Goal: Task Accomplishment & Management: Complete application form

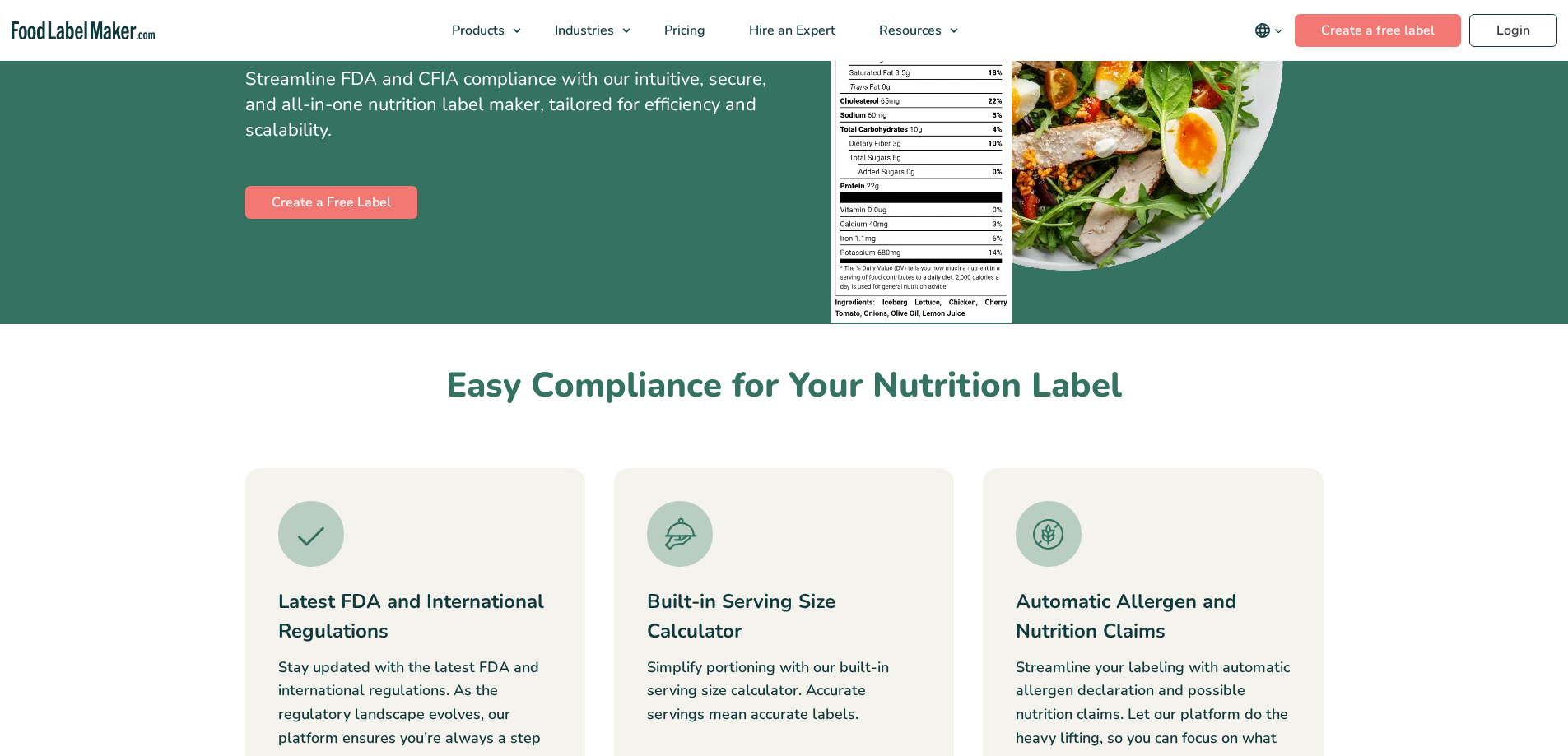
click at [311, 219] on div "Create a Free Label" at bounding box center [509, 202] width 527 height 40
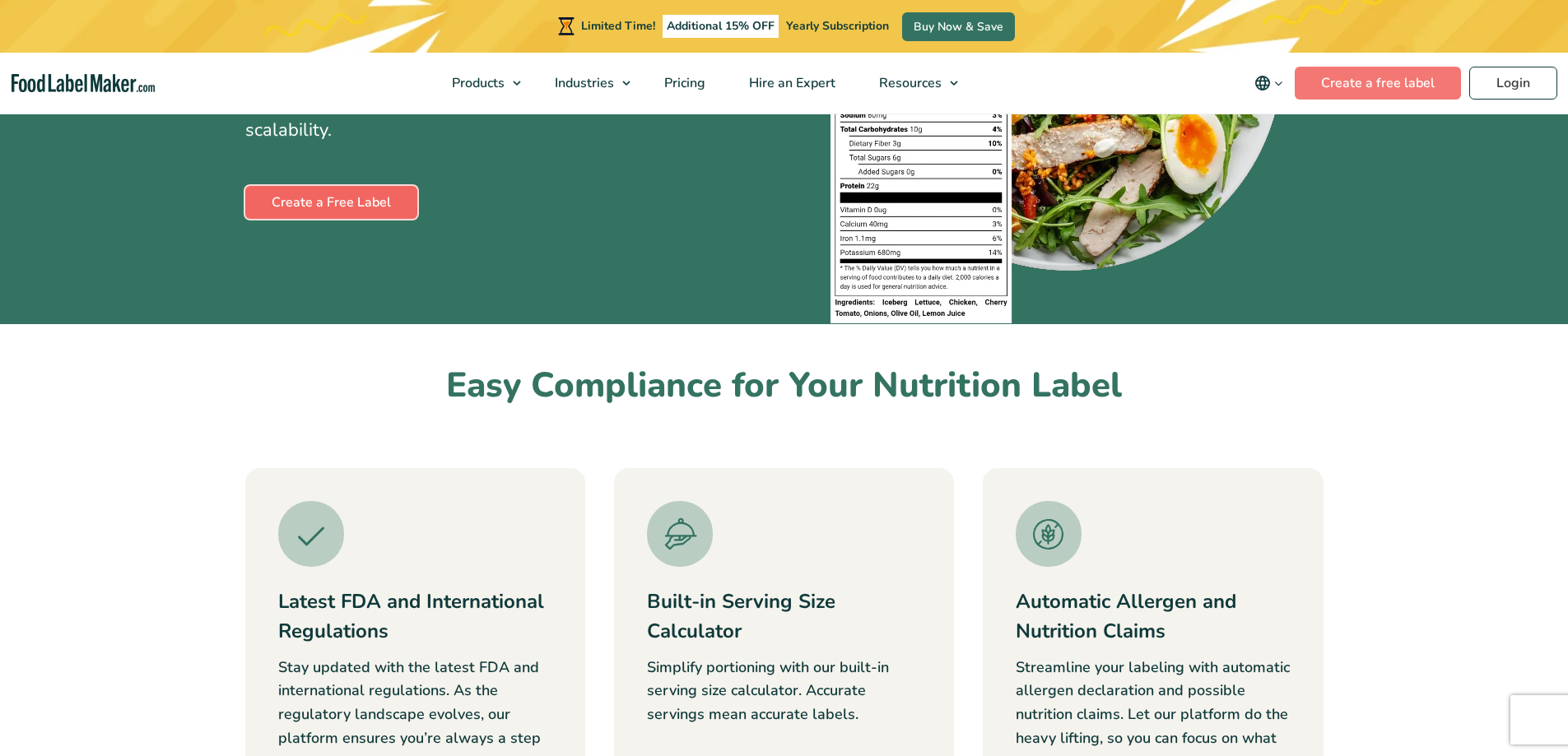
click at [316, 206] on link "Create a Free Label" at bounding box center [331, 202] width 172 height 33
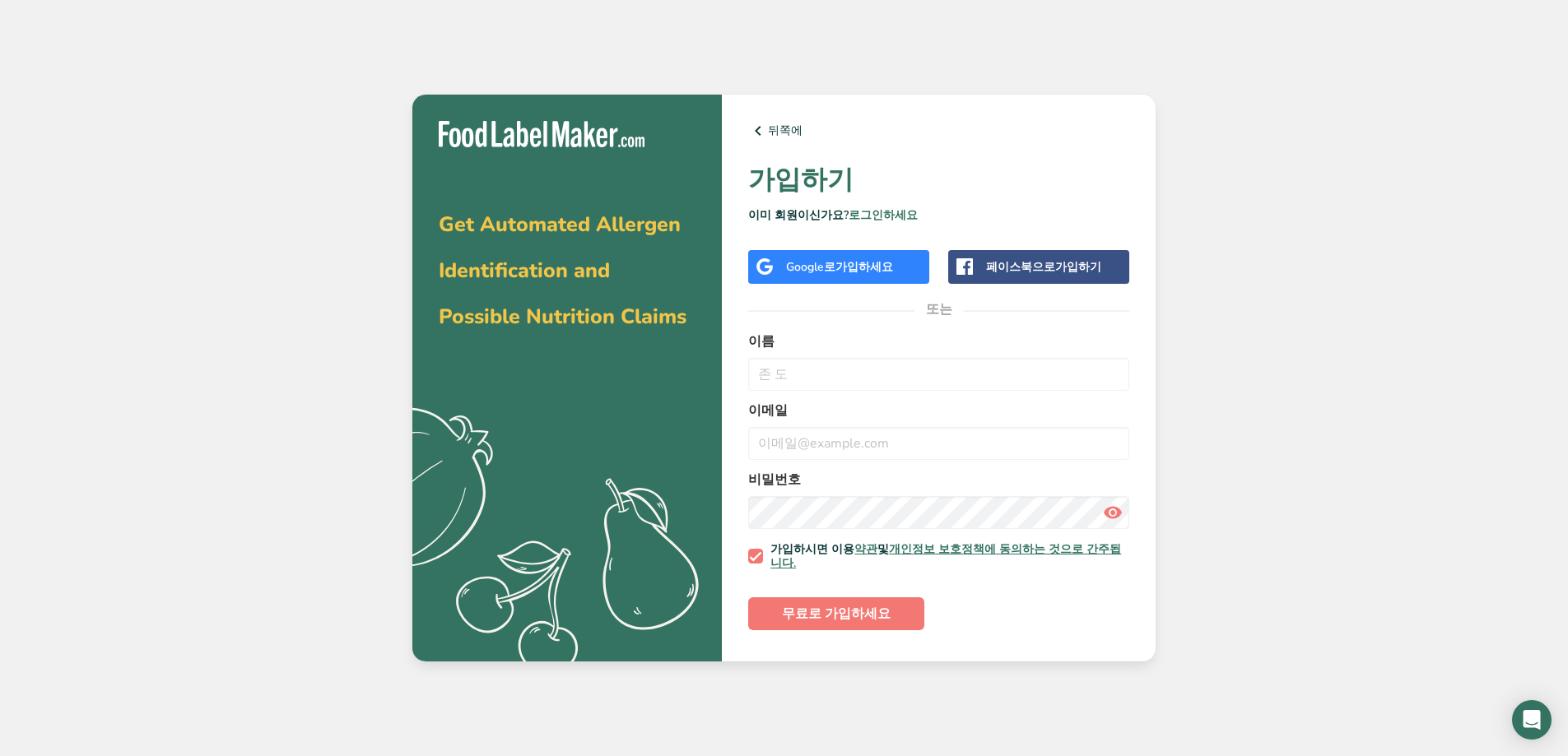
click at [218, 307] on div "Get Automated Allergen Identification and Possible Nutrition Claims .a{fill:#f5…" at bounding box center [784, 378] width 1568 height 756
click at [823, 270] on font "Google로" at bounding box center [811, 266] width 49 height 16
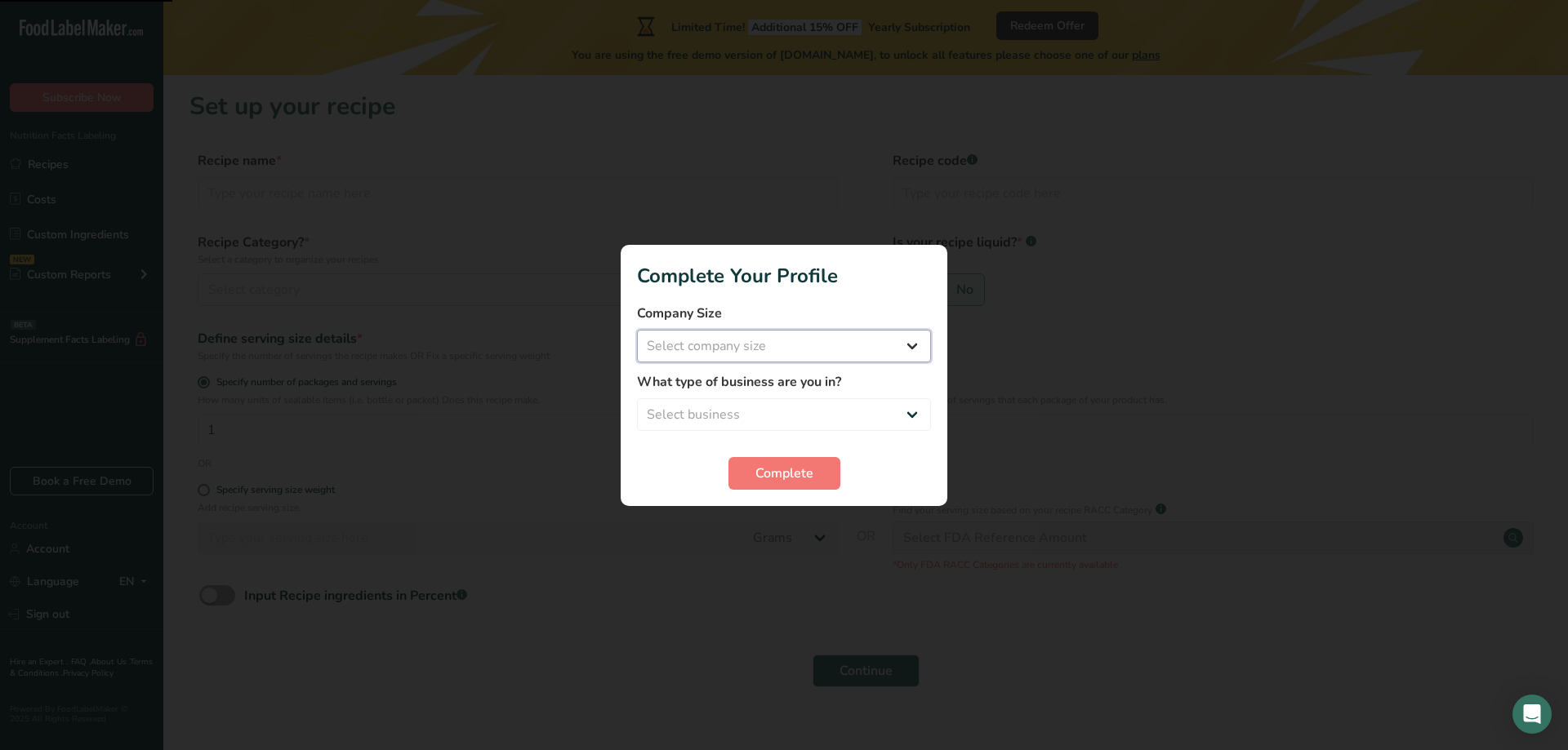
click at [691, 342] on select "Select company size Fewer than 10 Employees 10 to 50 Employees 51 to 500 Employ…" at bounding box center [784, 346] width 294 height 33
select select "3"
click at [637, 330] on select "Select company size Fewer than 10 Employees 10 to 50 Employees 51 to 500 Employ…" at bounding box center [784, 346] width 294 height 33
click at [743, 412] on select "Select business Packaged Food Manufacturer Restaurant & Cafe Bakery Meal Plans …" at bounding box center [784, 415] width 294 height 33
select select "1"
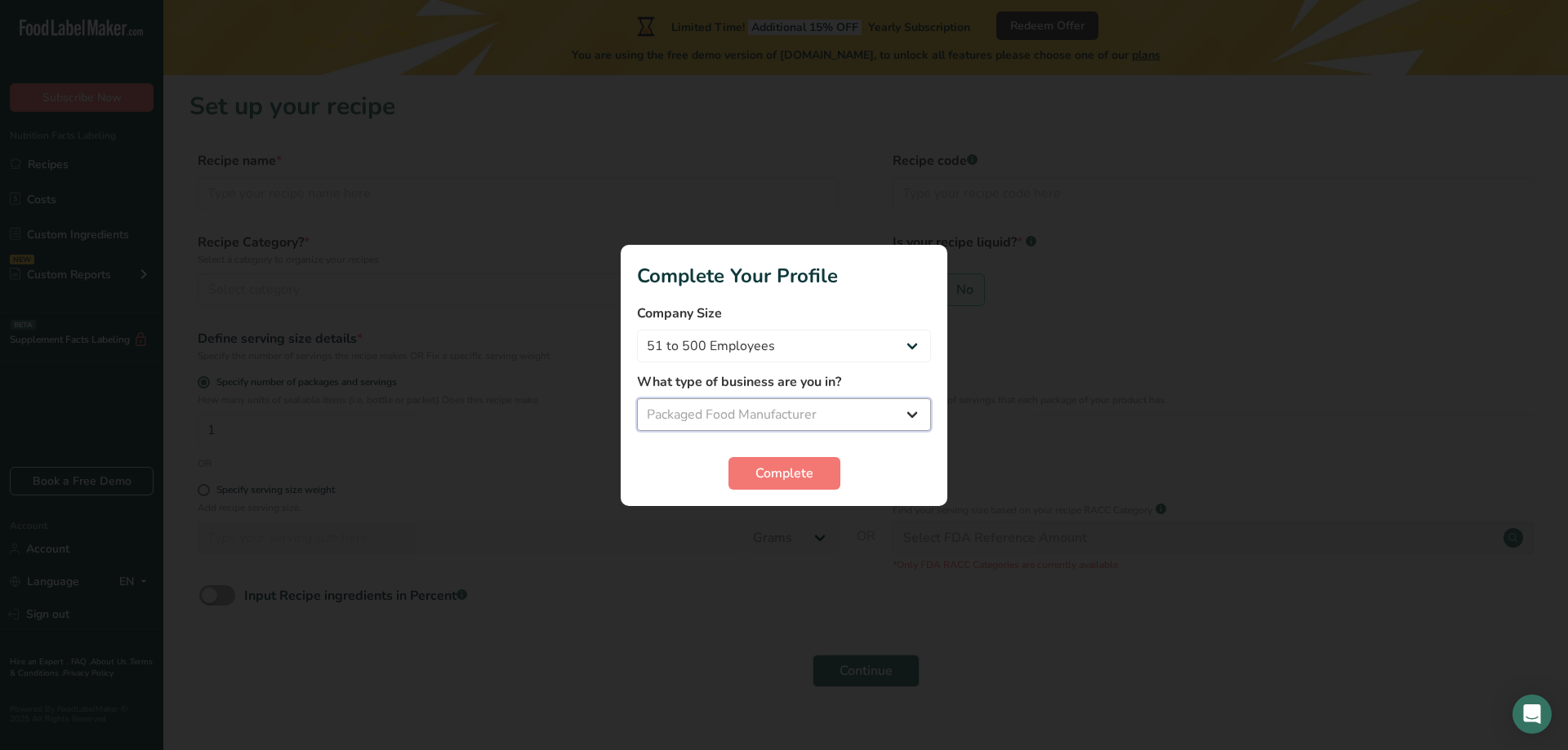
click at [637, 399] on select "Select business Packaged Food Manufacturer Restaurant & Cafe Bakery Meal Plans …" at bounding box center [784, 415] width 294 height 33
click at [759, 488] on button "Complete" at bounding box center [784, 474] width 112 height 33
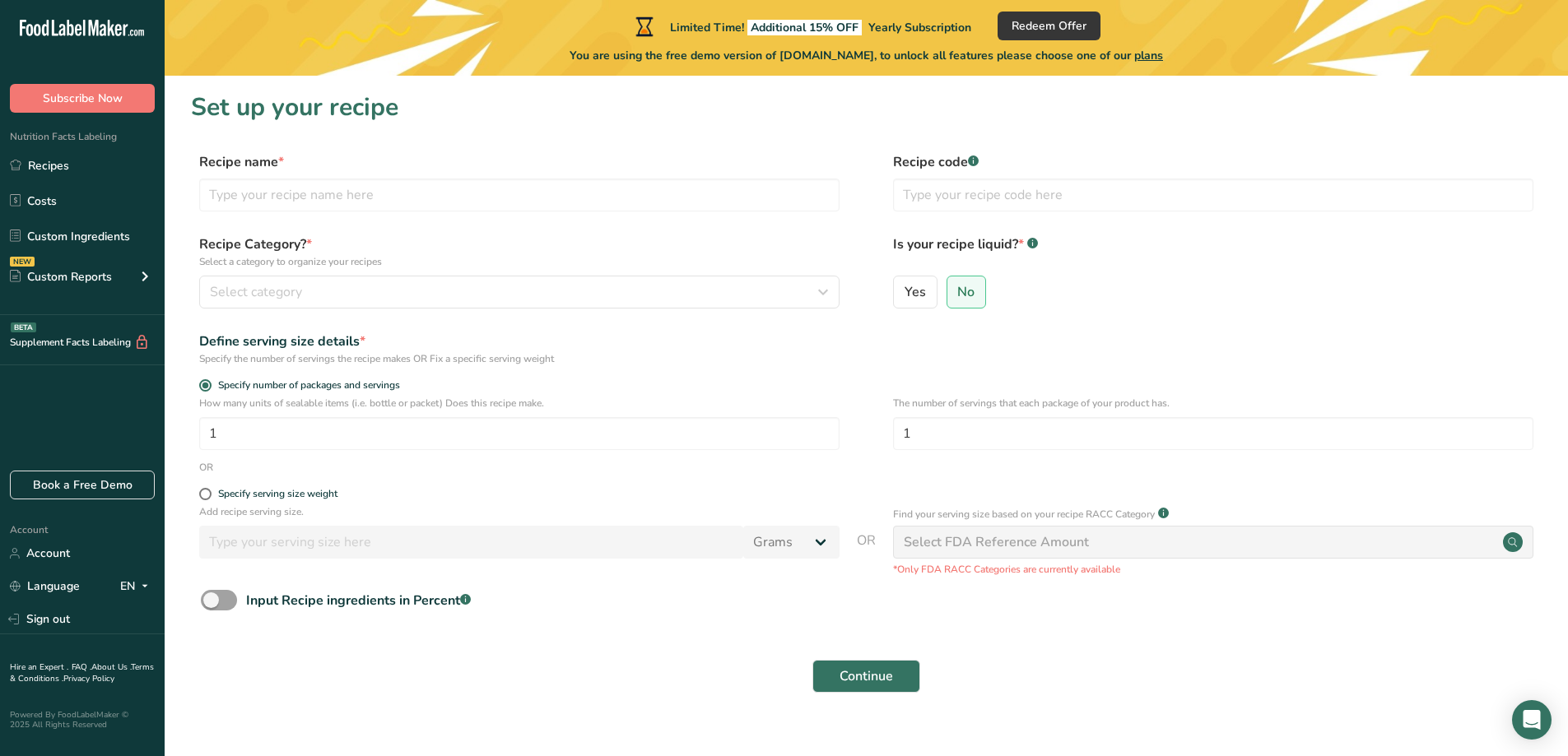
click at [719, 119] on h1 "Set up your recipe" at bounding box center [866, 106] width 1351 height 37
click at [72, 30] on icon ".a-20{fill:#fff;}" at bounding box center [100, 32] width 160 height 25
click at [82, 29] on icon ".a-20{fill:#fff;}" at bounding box center [100, 32] width 160 height 25
click at [107, 100] on span "Subscribe Now" at bounding box center [82, 98] width 80 height 17
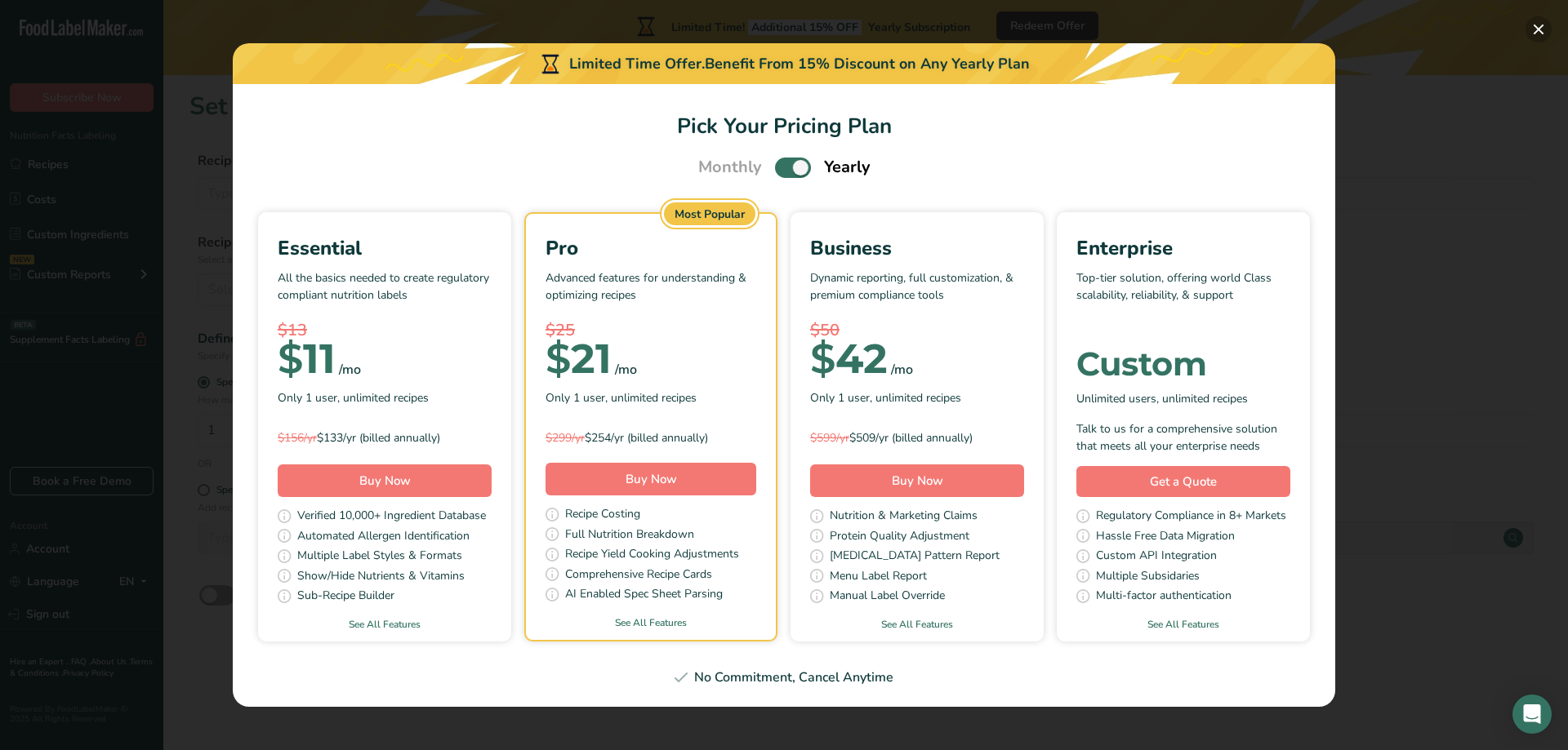
click at [1531, 33] on button "Pick Your Pricing Plan Modal" at bounding box center [1538, 29] width 26 height 26
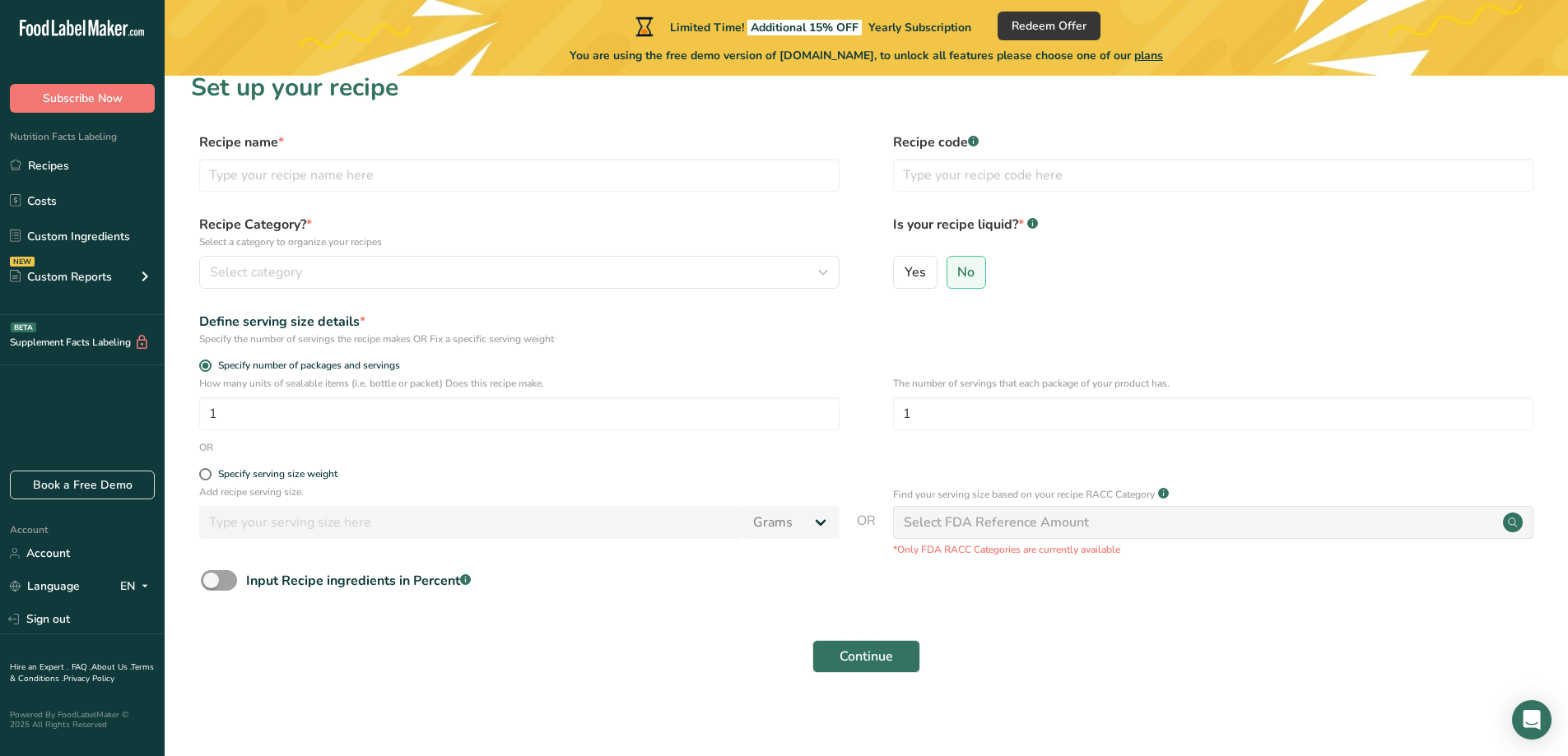
scroll to position [25, 0]
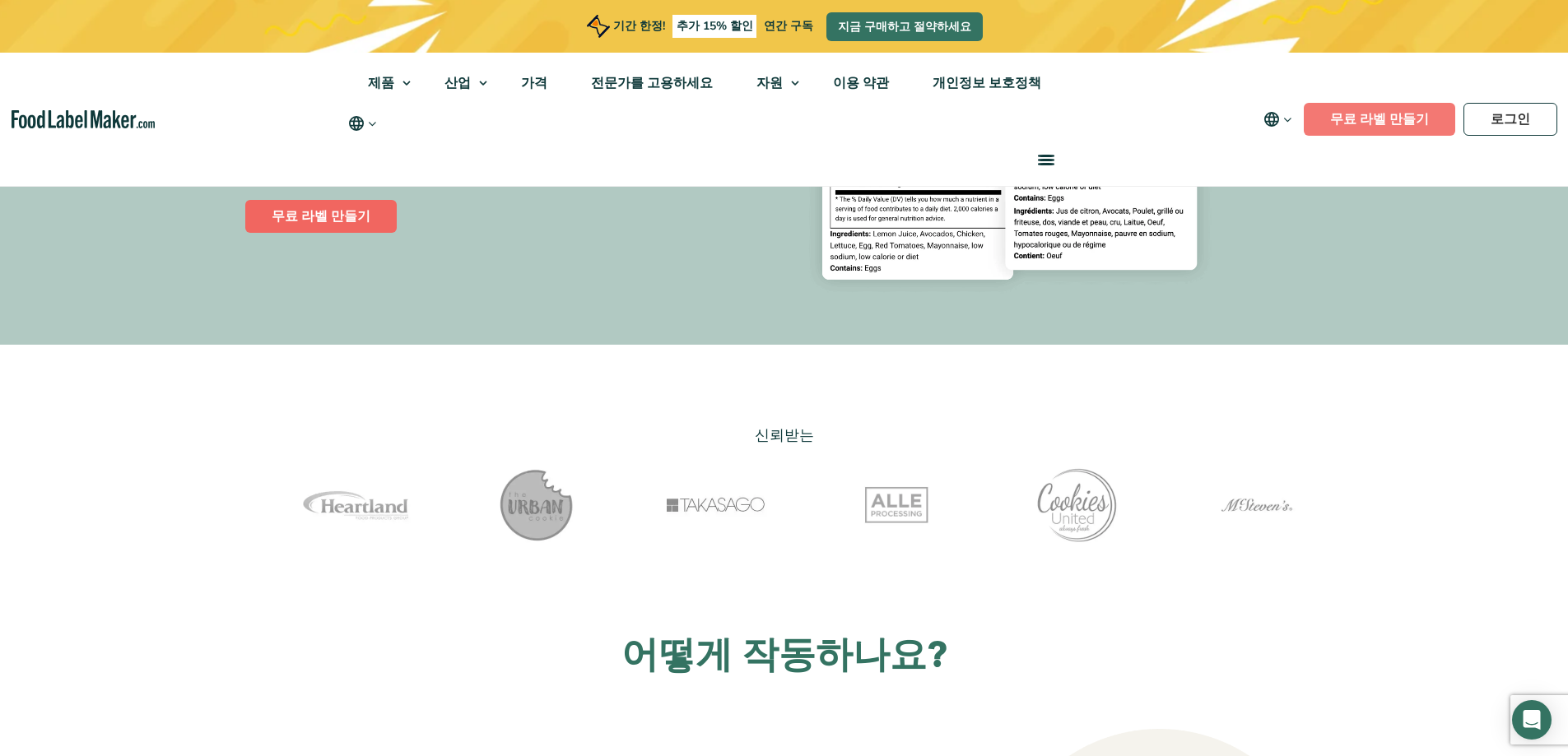
scroll to position [165, 0]
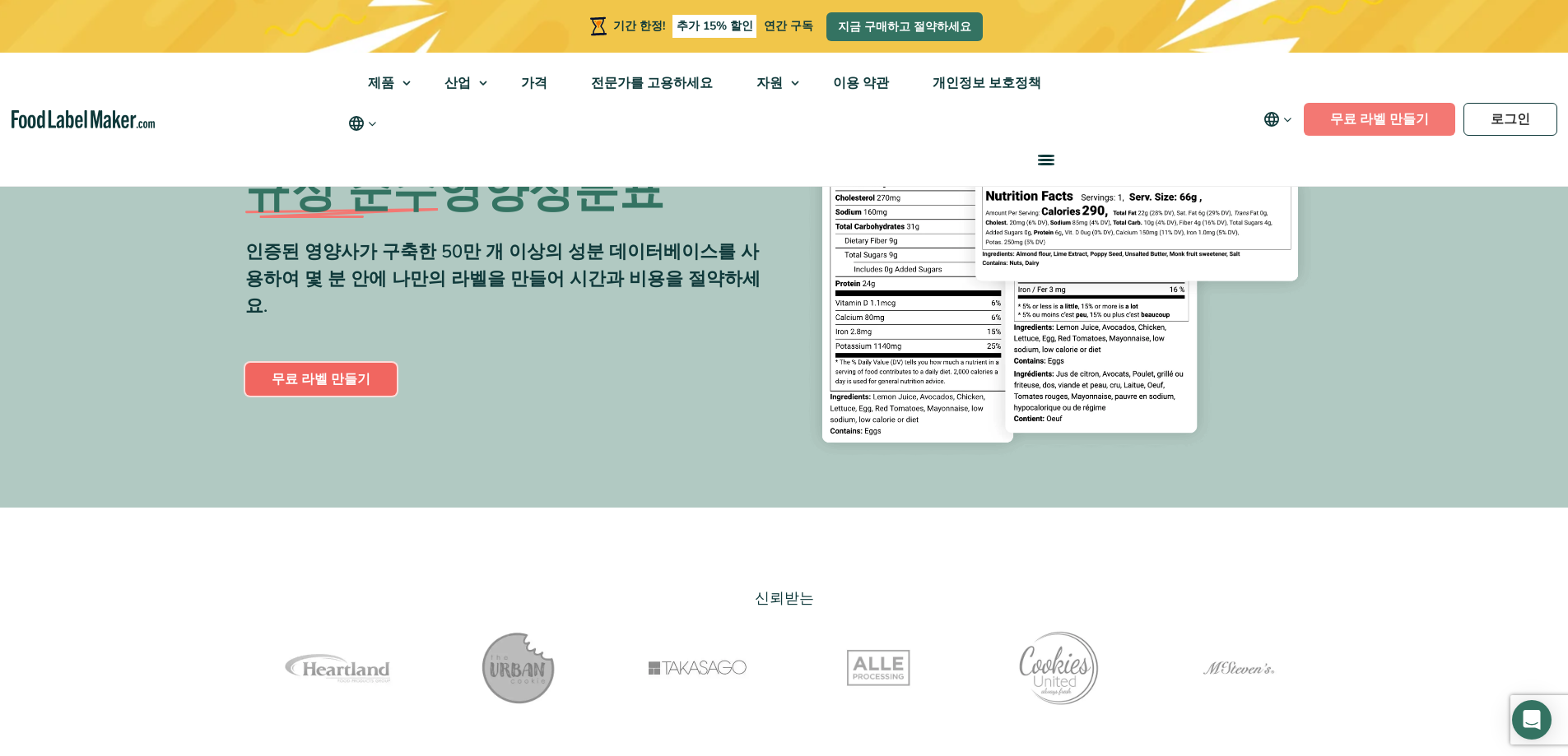
click at [357, 373] on font "무료 라벨 만들기" at bounding box center [320, 378] width 99 height 18
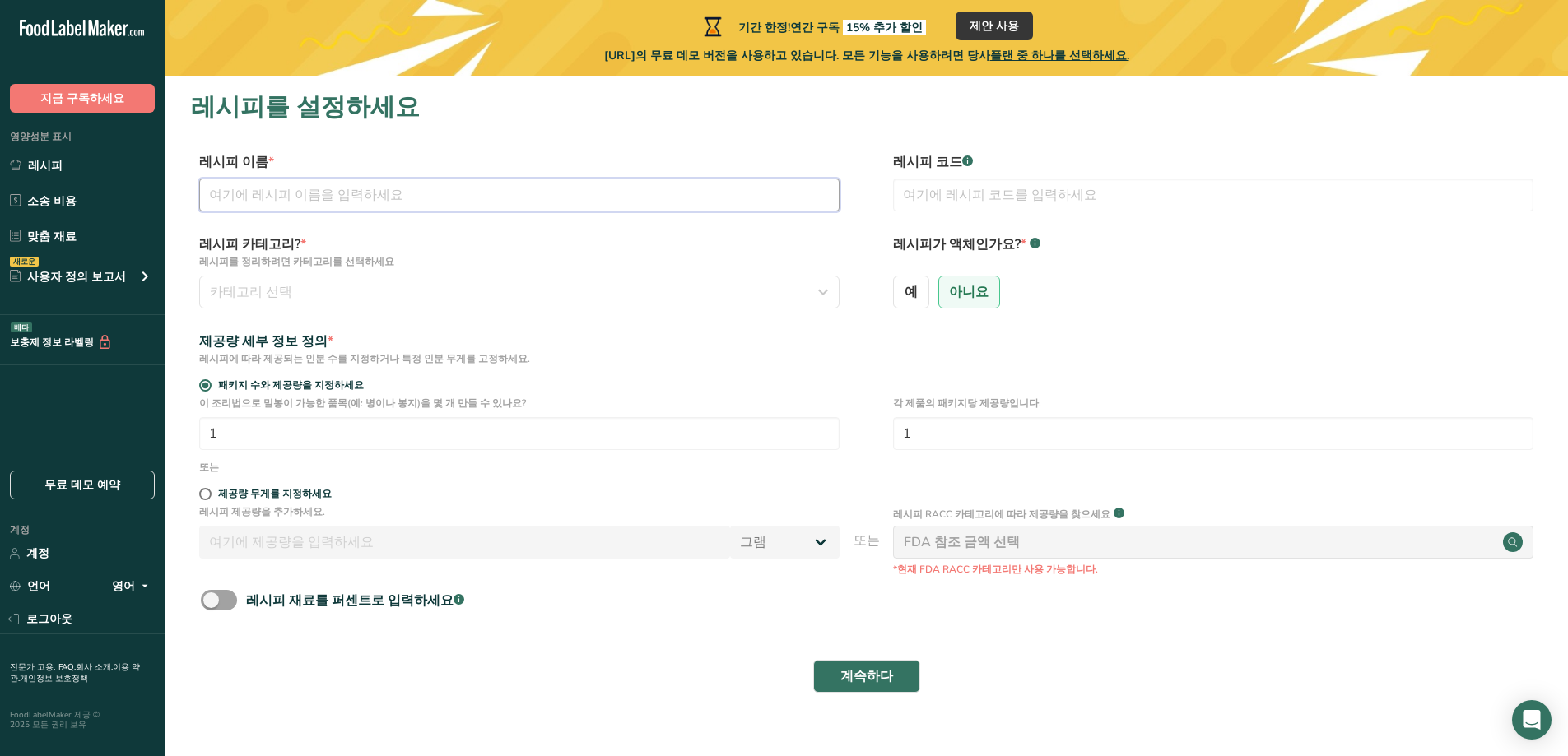
click at [508, 200] on input "text" at bounding box center [520, 195] width 640 height 33
type input "ㅅ"
type input "spicy"
click at [481, 281] on button "카테고리 선택" at bounding box center [520, 292] width 640 height 33
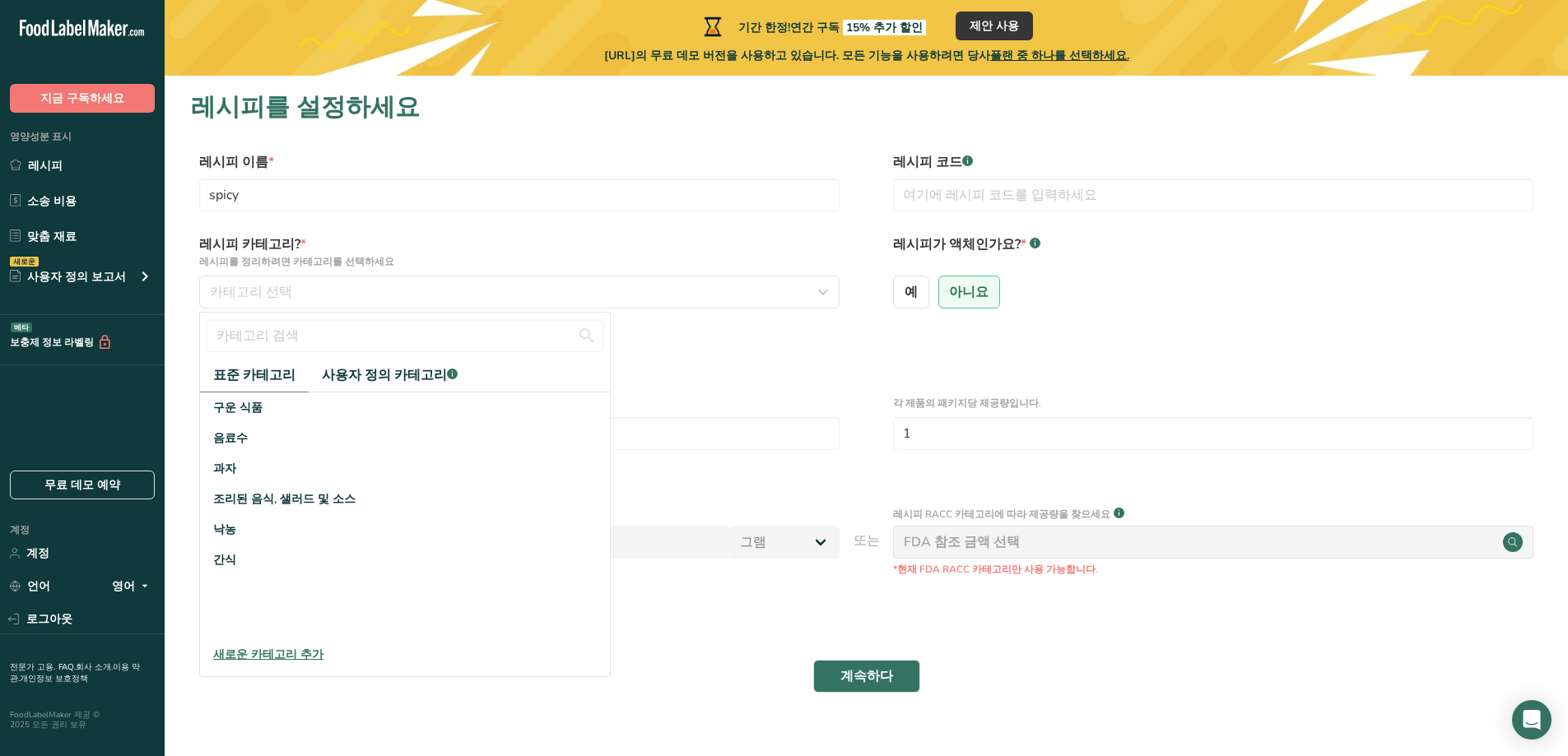
click at [305, 653] on font "새로운 카테고리 추가" at bounding box center [267, 654] width 110 height 16
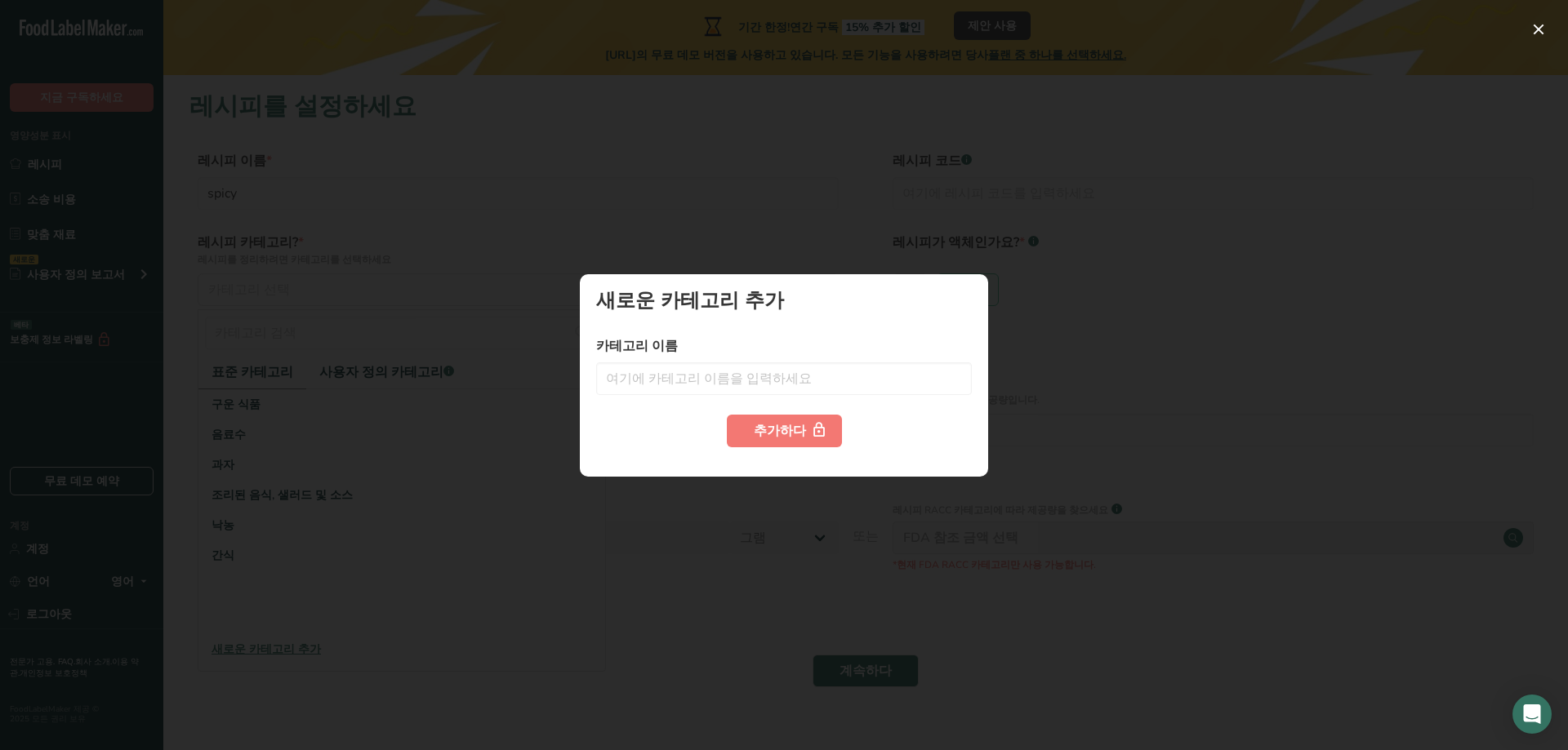
click at [984, 244] on div at bounding box center [784, 375] width 1568 height 750
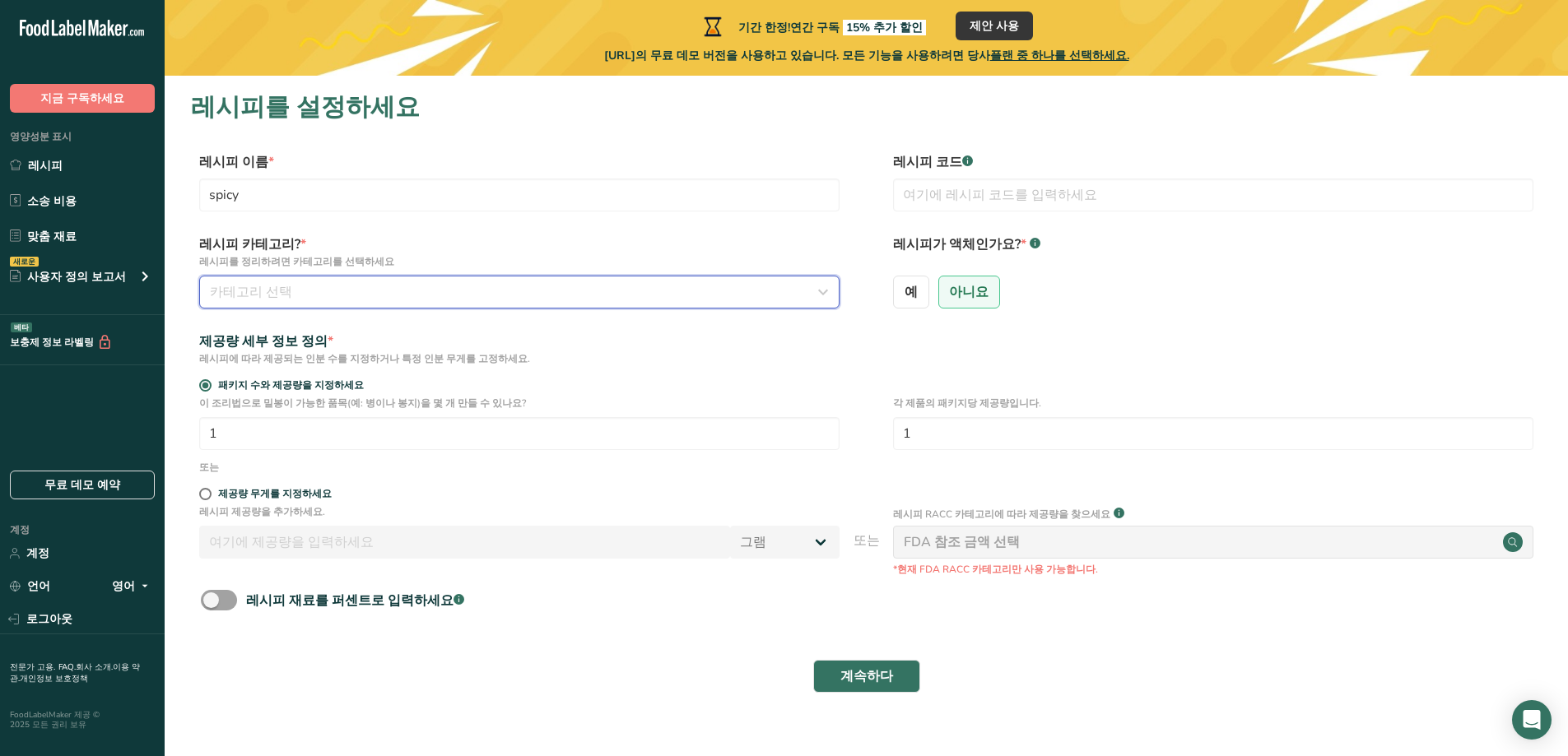
click at [480, 288] on div "카테고리 선택" at bounding box center [514, 292] width 609 height 20
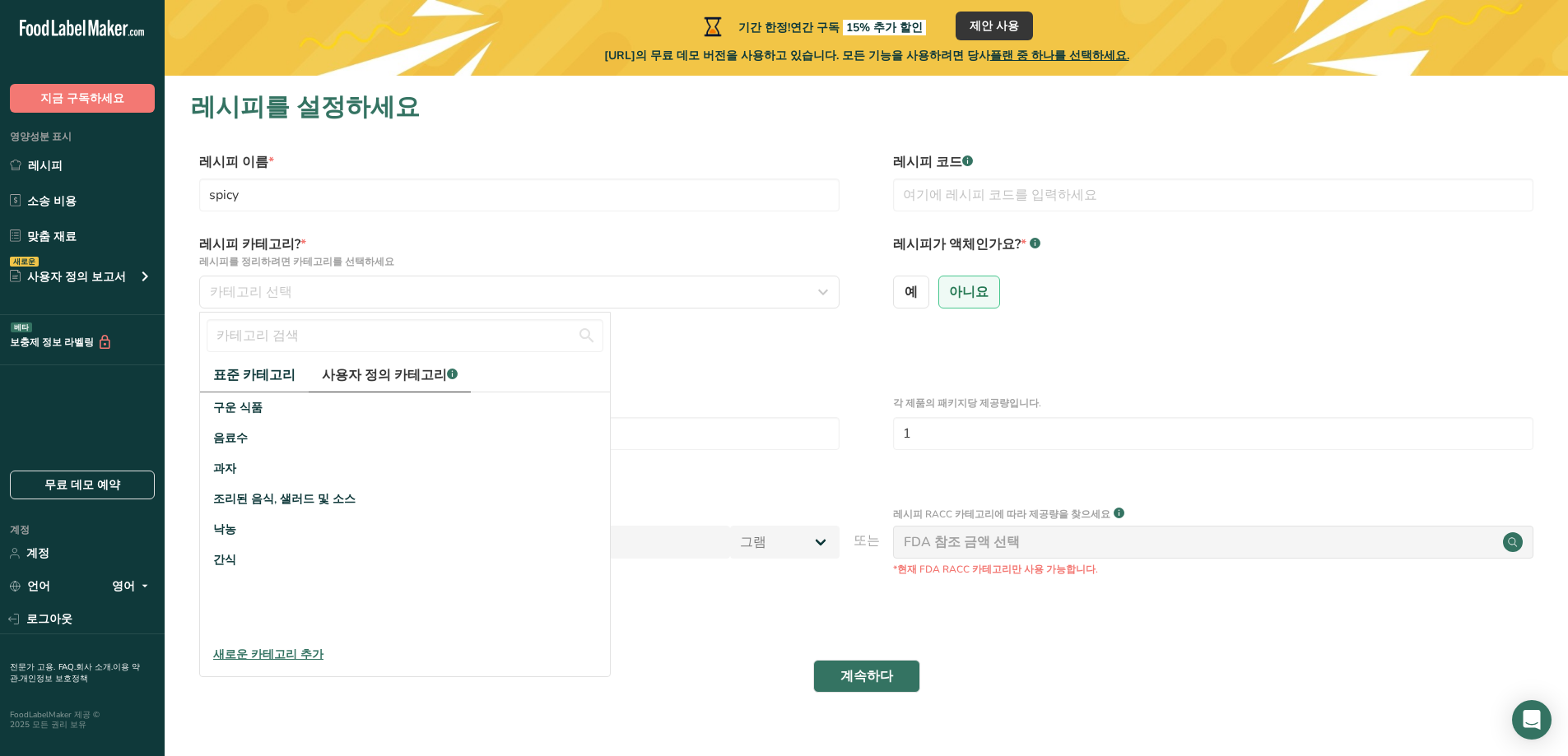
click at [377, 378] on font "사용자 정의 카테고리" at bounding box center [384, 375] width 125 height 18
click at [258, 370] on font "표준 카테고리" at bounding box center [253, 375] width 82 height 18
click at [270, 558] on div "간식" at bounding box center [404, 560] width 410 height 30
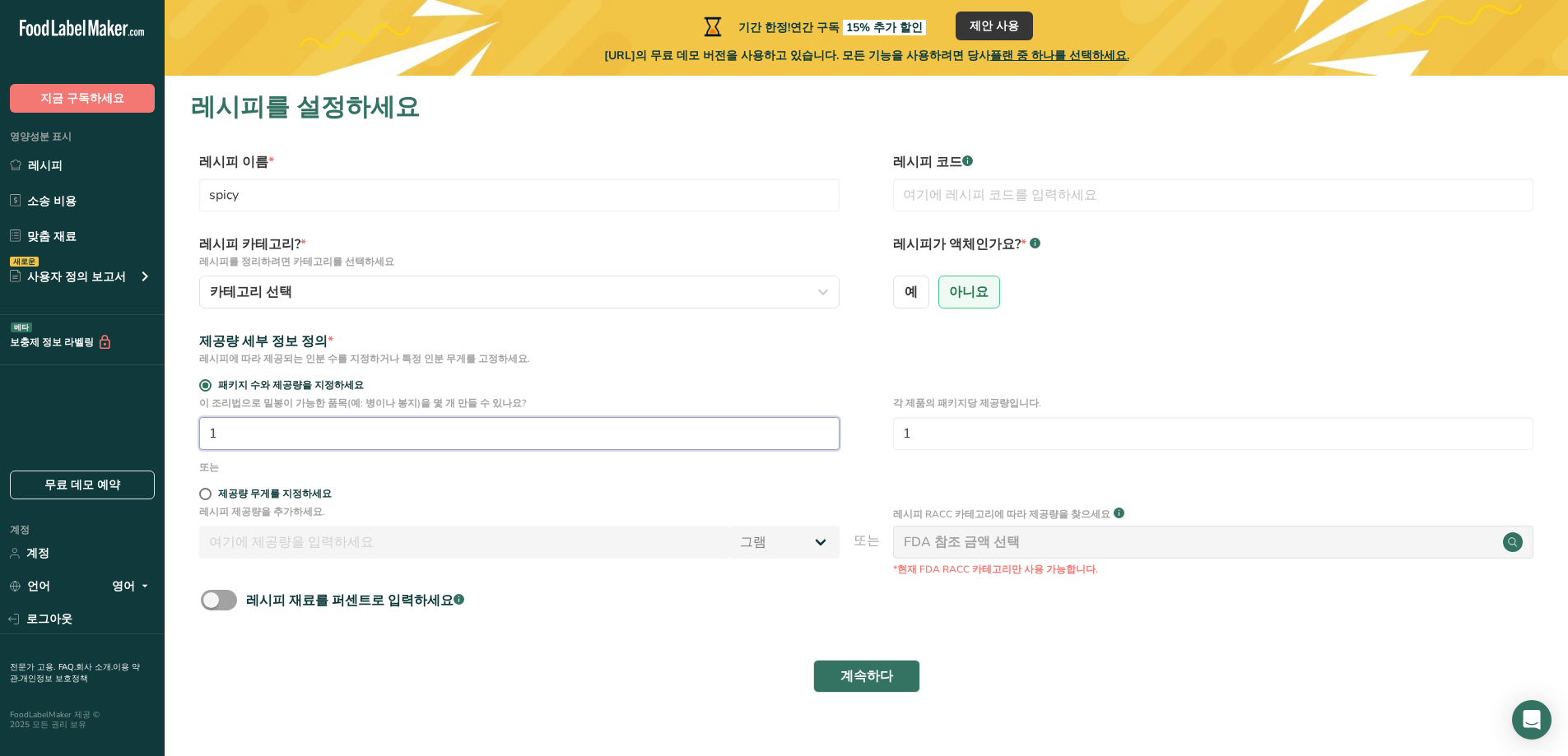
click at [323, 431] on input "1" at bounding box center [520, 433] width 640 height 33
click at [200, 496] on span at bounding box center [205, 493] width 12 height 12
click at [200, 496] on input "제공량 무게를 지정하세요" at bounding box center [204, 493] width 10 height 10
radio input "true"
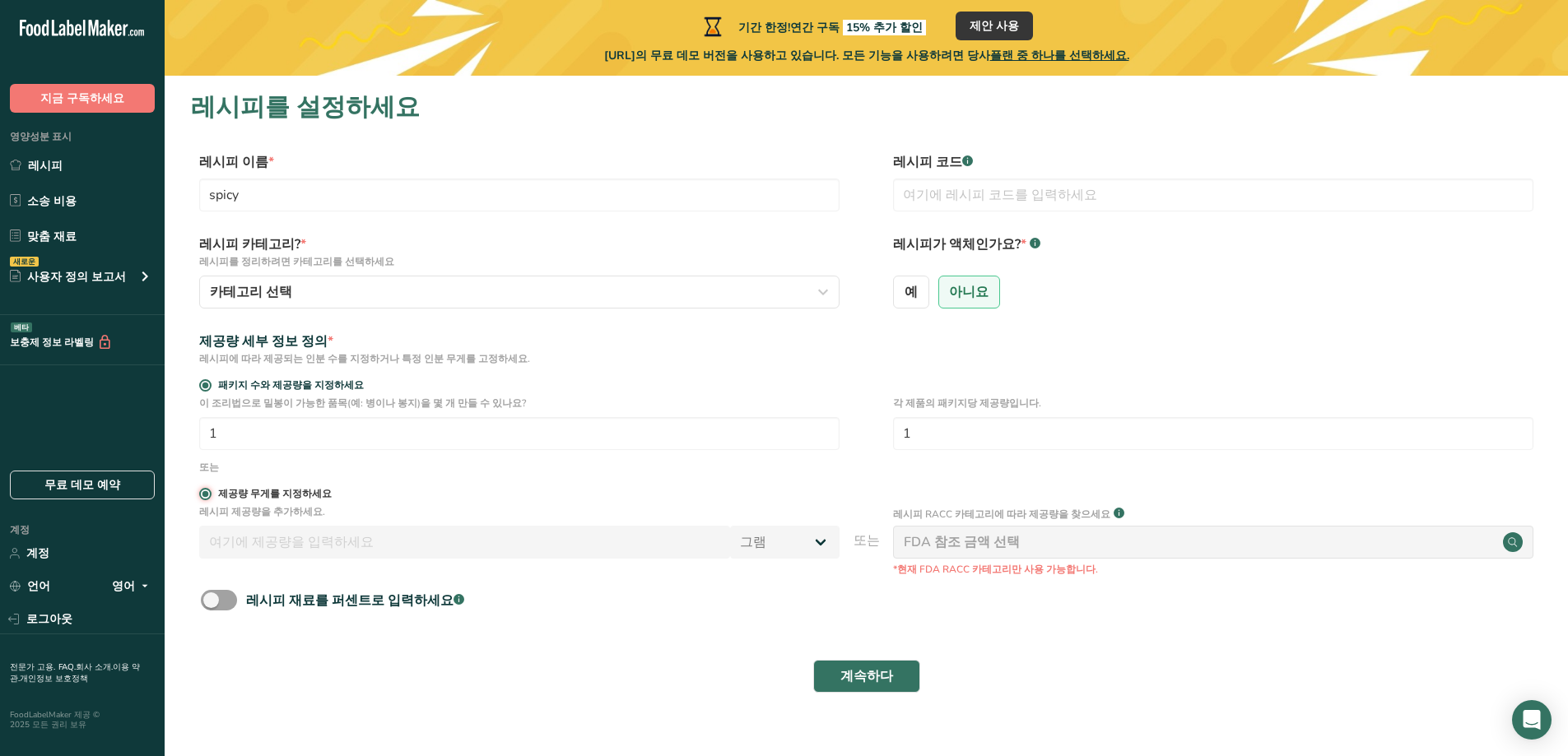
radio input "false"
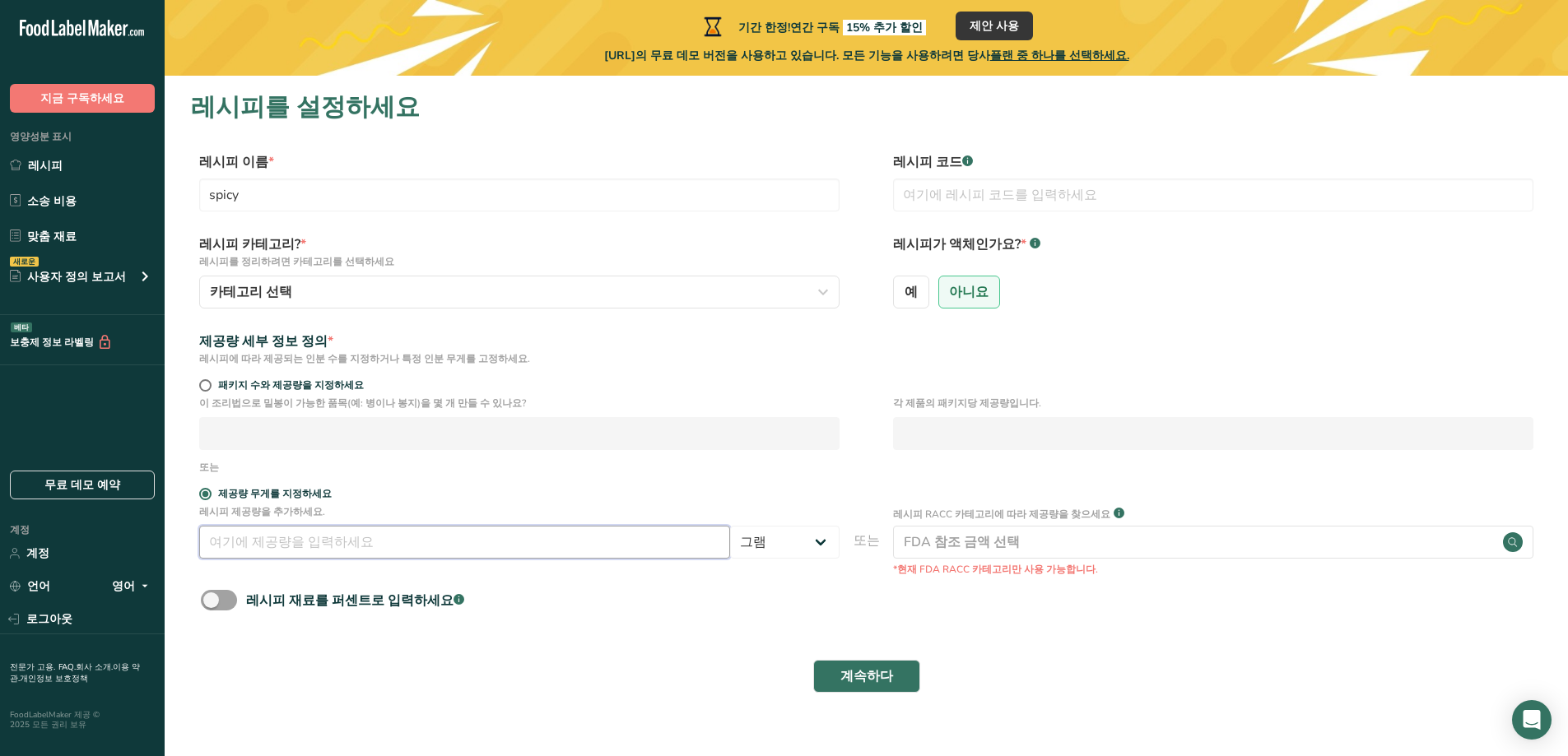
click at [273, 539] on input "number" at bounding box center [465, 542] width 531 height 33
click at [274, 383] on font "패키지 수와 제공량을 지정하세요" at bounding box center [291, 385] width 146 height 13
click at [210, 383] on input "패키지 수와 제공량을 지정하세요" at bounding box center [204, 385] width 10 height 10
radio input "true"
radio input "false"
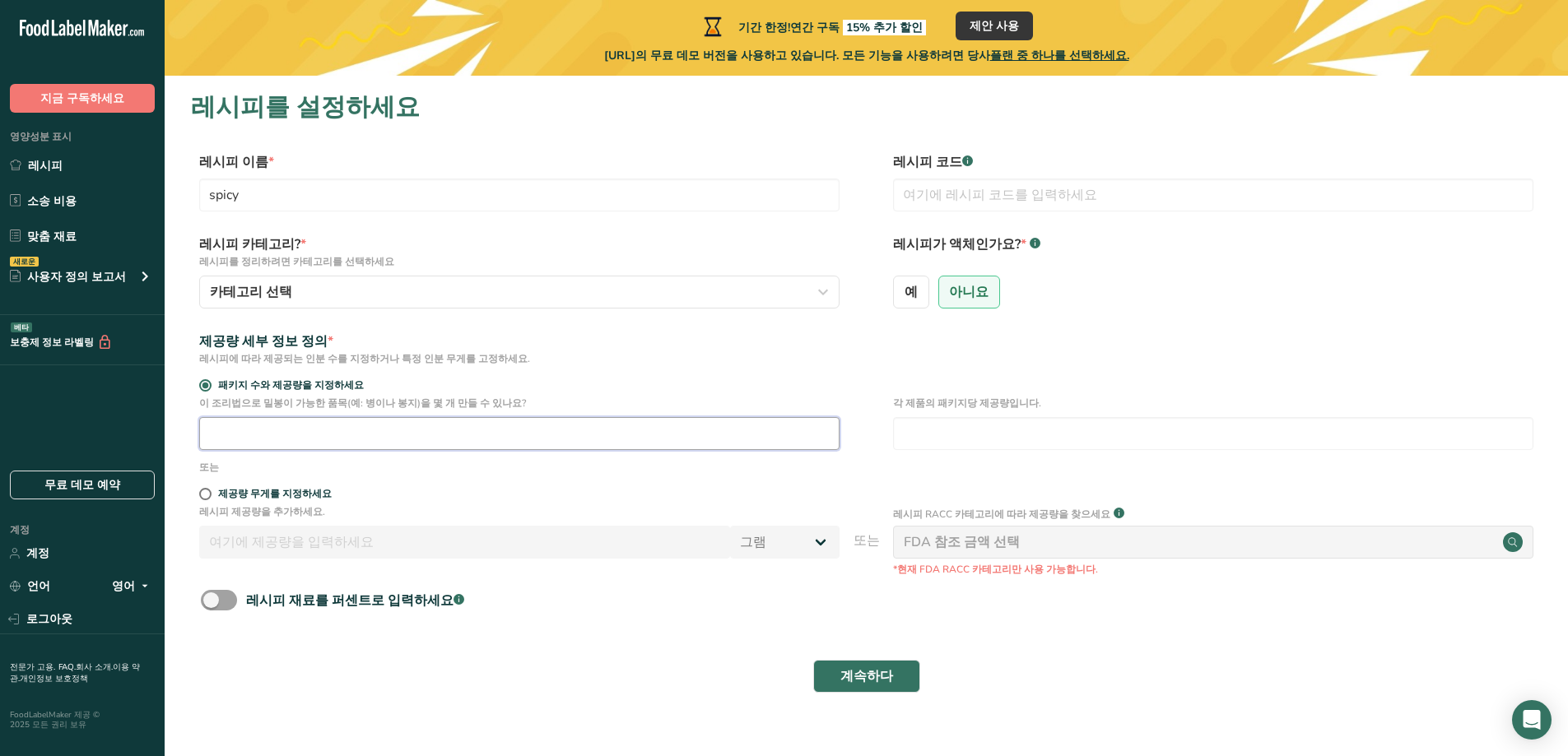
click at [271, 431] on input "number" at bounding box center [520, 433] width 640 height 33
type input "1"
click at [535, 508] on p "레시피 제공량을 추가하세요." at bounding box center [520, 512] width 640 height 15
click at [892, 671] on button "계속하다" at bounding box center [867, 676] width 107 height 33
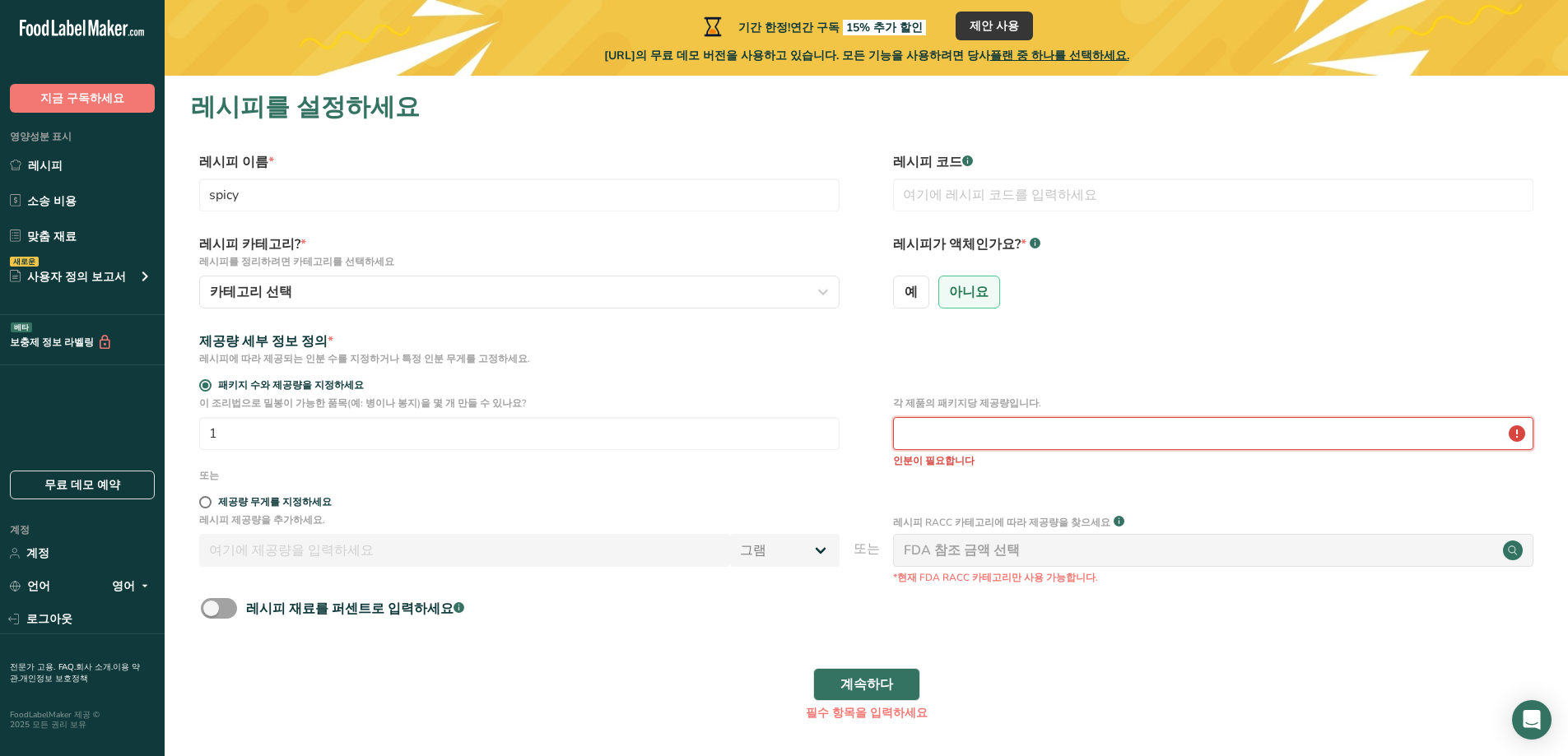
click at [963, 449] on input "number" at bounding box center [1214, 433] width 640 height 33
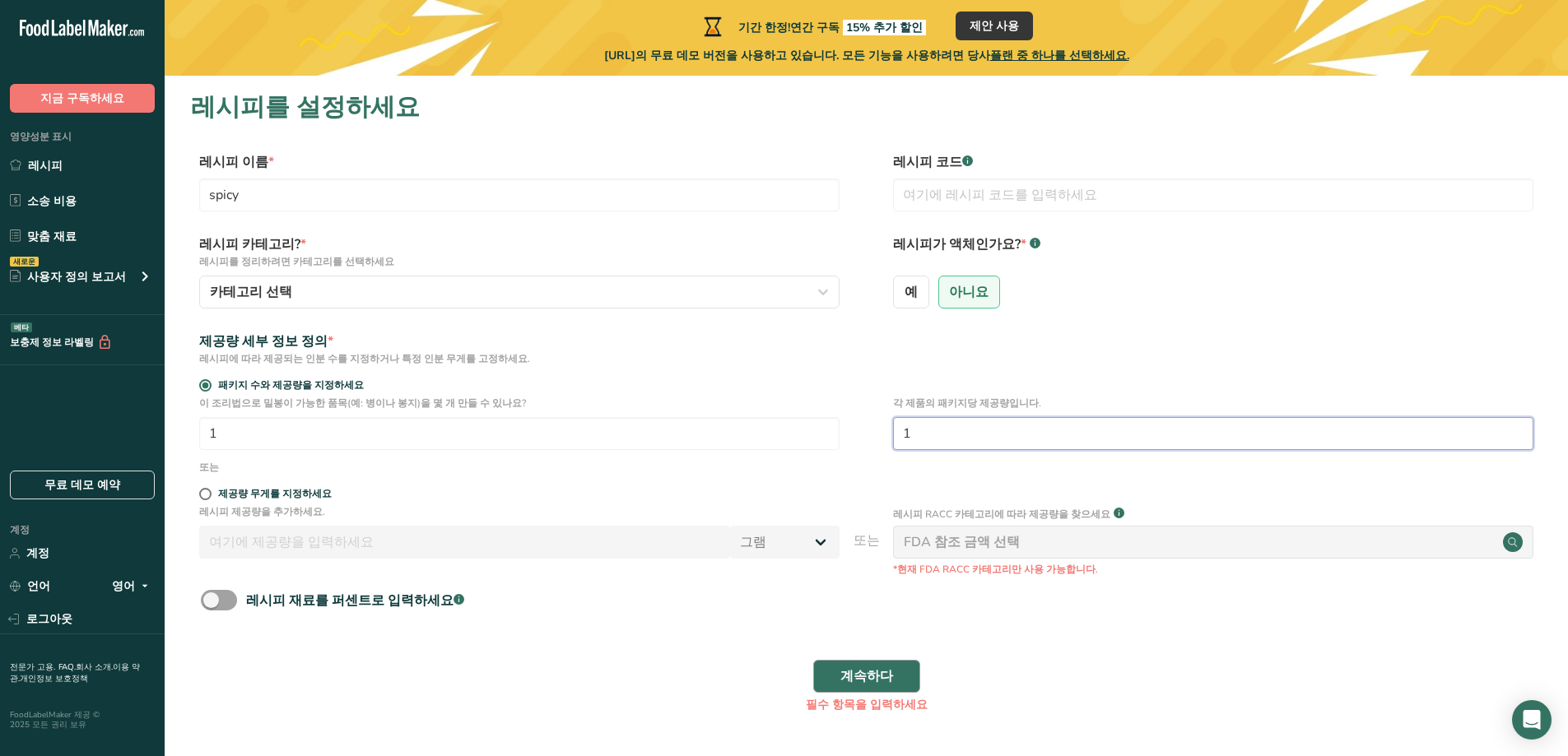
type input "1"
click at [887, 671] on font "계속하다" at bounding box center [867, 676] width 53 height 18
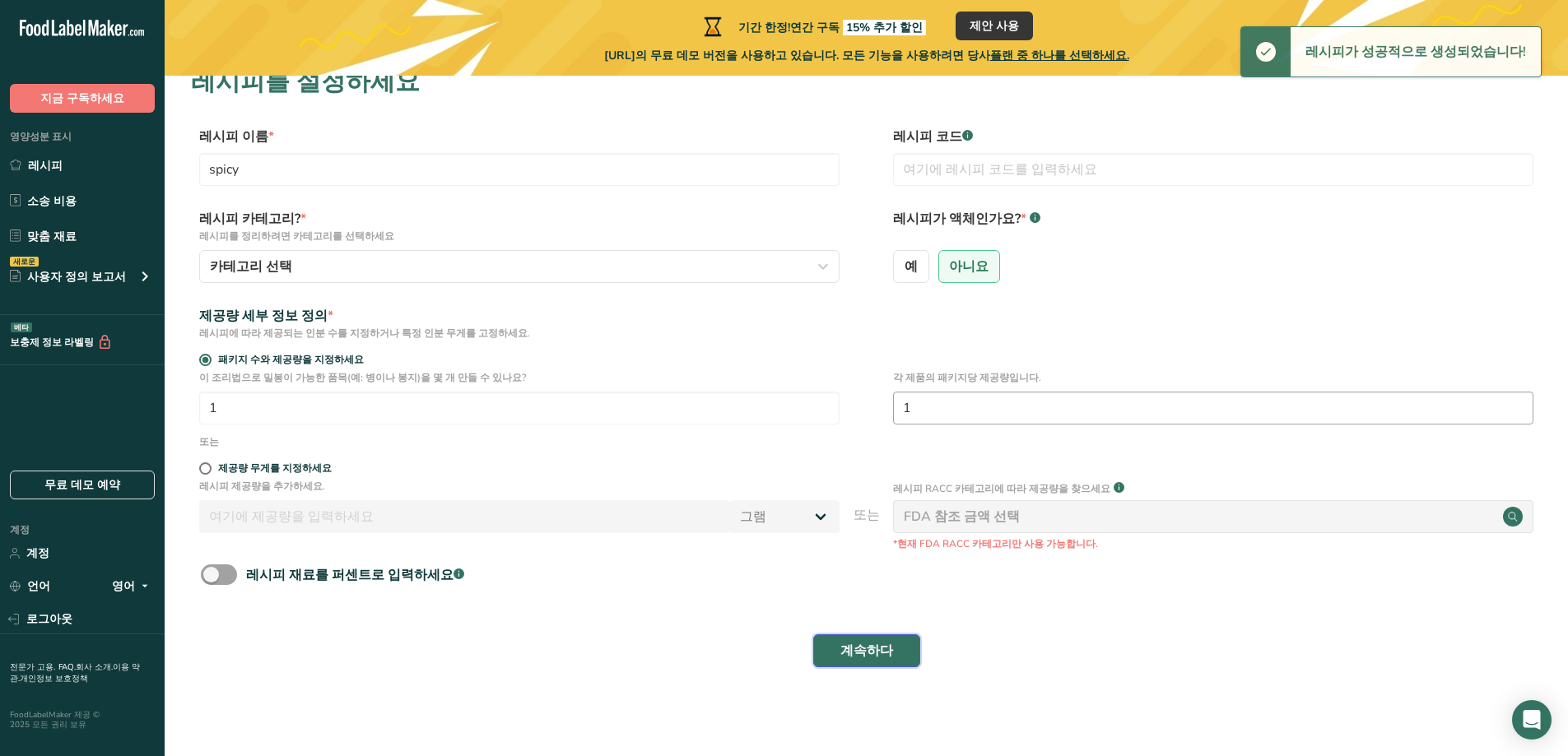
scroll to position [6, 0]
